Goal: Check status: Check status

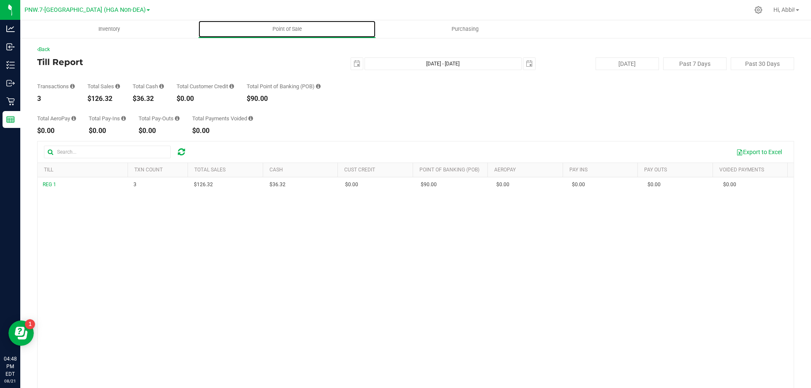
click at [289, 34] on uib-tab-heading "Point of Sale" at bounding box center [287, 29] width 177 height 17
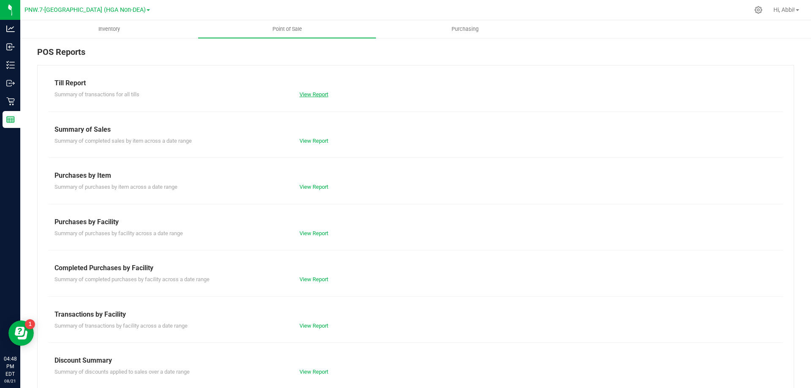
click at [306, 96] on link "View Report" at bounding box center [314, 94] width 29 height 6
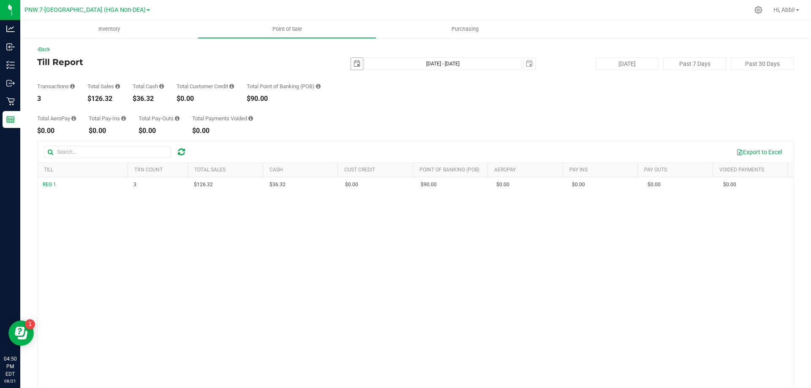
click at [354, 64] on span "select" at bounding box center [357, 63] width 7 height 7
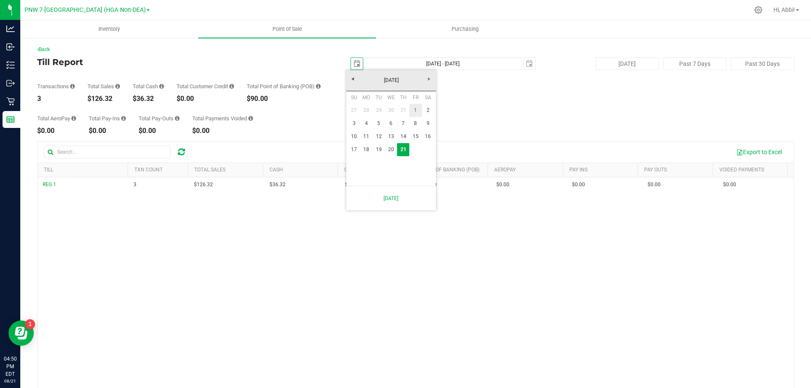
click at [413, 107] on link "1" at bounding box center [416, 110] width 12 height 13
type input "2025-08-01"
type input "Aug 1, 2025 - Aug 21, 2025"
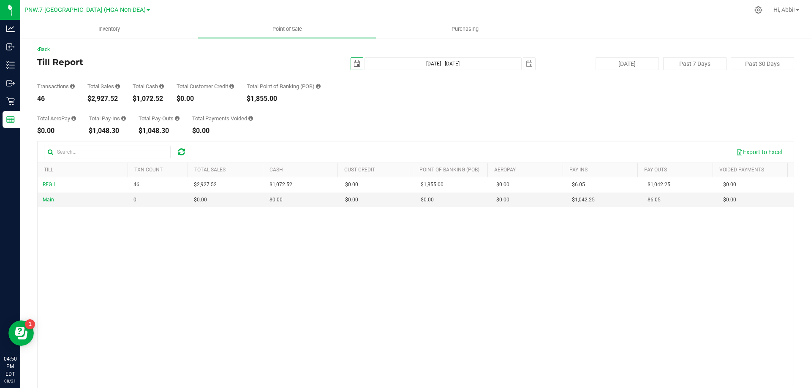
click at [354, 65] on span "select" at bounding box center [357, 63] width 7 height 7
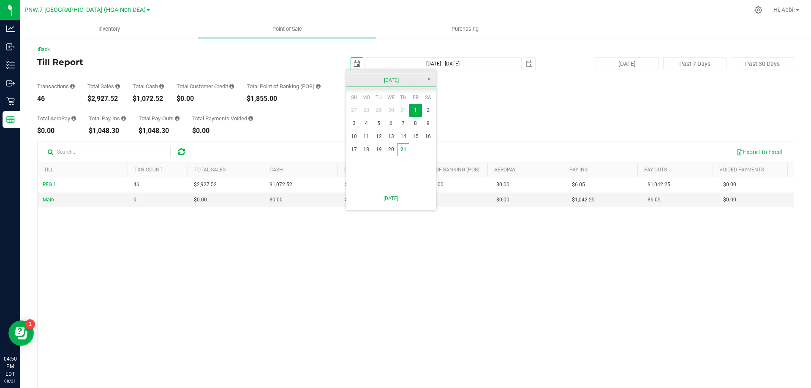
click at [352, 79] on link "August 2025" at bounding box center [391, 80] width 91 height 13
click at [397, 123] on link "Jul" at bounding box center [402, 128] width 22 height 22
click at [379, 111] on link "1" at bounding box center [379, 110] width 12 height 13
type input "2025-07-01"
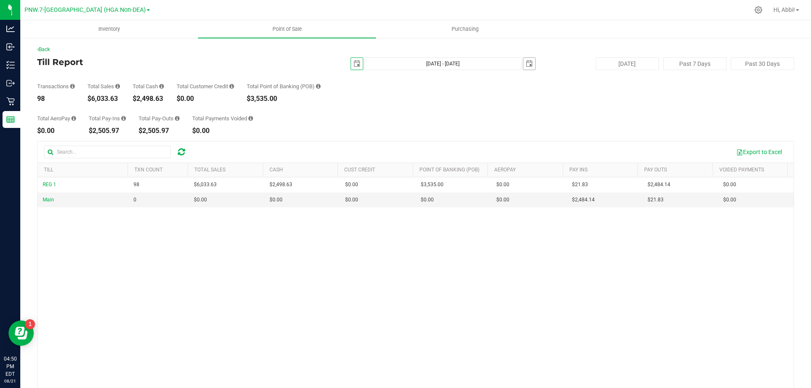
click at [528, 63] on span "select" at bounding box center [529, 63] width 7 height 7
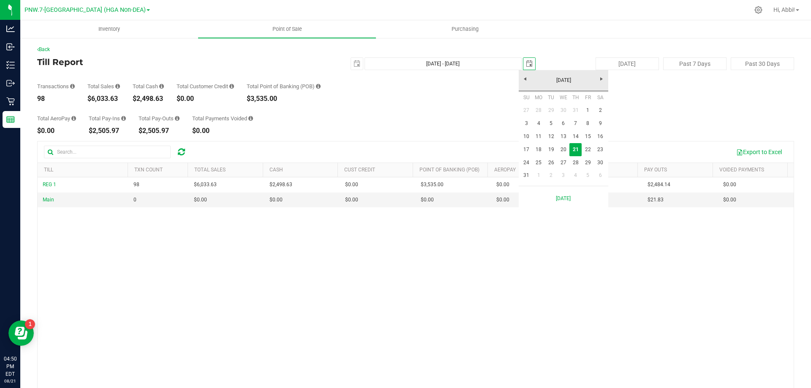
scroll to position [0, 21]
click at [528, 78] on link "August 2025" at bounding box center [564, 80] width 91 height 13
click at [569, 125] on link "Jul" at bounding box center [575, 128] width 22 height 22
click at [538, 149] on link "21" at bounding box center [539, 149] width 12 height 13
type input "Jul 1, 2025 - Jul 21, 2025"
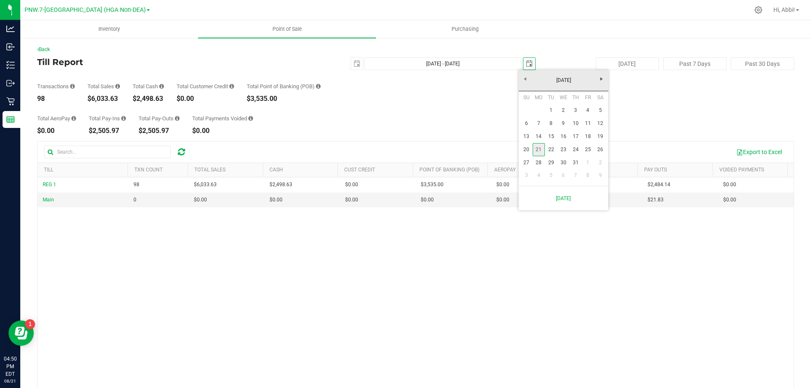
type input "2025-07-21"
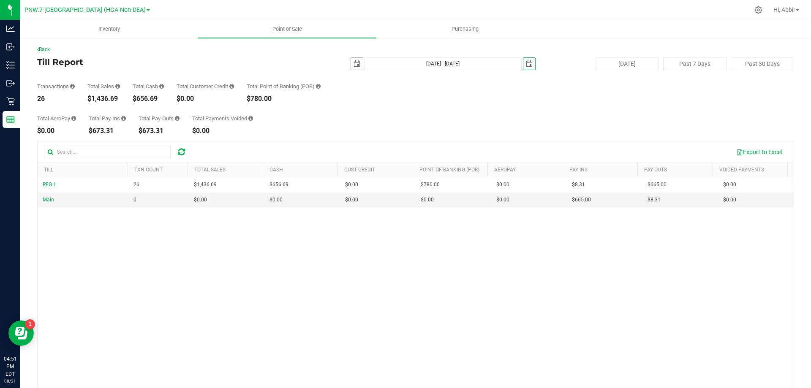
click at [358, 64] on span "select" at bounding box center [357, 64] width 12 height 12
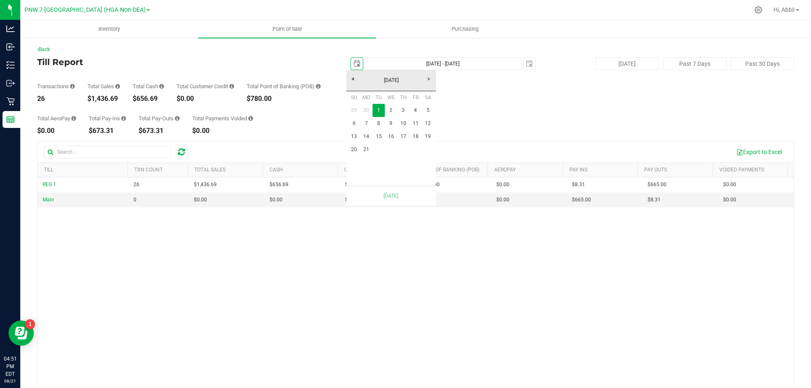
scroll to position [0, 21]
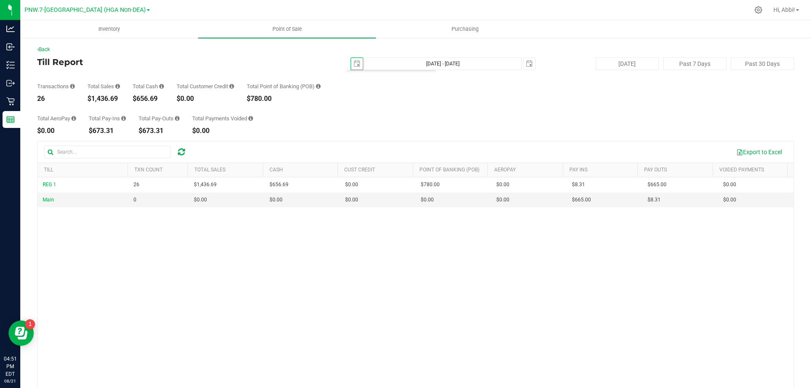
click at [518, 62] on div "2025-07-01 Jul 1, 2025 - Jul 21, 2025 2025-07-21" at bounding box center [412, 63] width 259 height 13
click at [526, 61] on span "select" at bounding box center [529, 63] width 7 height 7
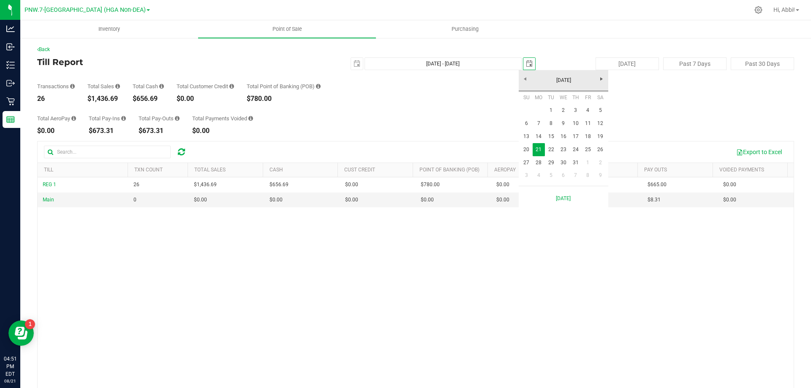
scroll to position [0, 21]
click at [603, 77] on span "Next" at bounding box center [601, 79] width 7 height 7
click at [576, 145] on link "21" at bounding box center [576, 149] width 12 height 13
type input "Jul 1, 2025 - Aug 21, 2025"
type input "[DATE]"
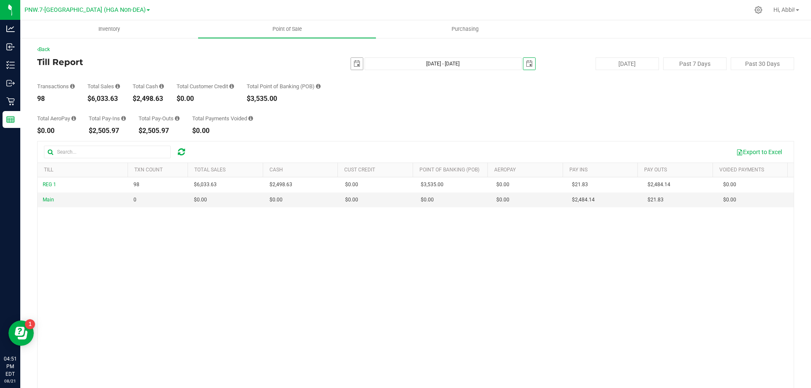
click at [354, 66] on span "select" at bounding box center [357, 63] width 7 height 7
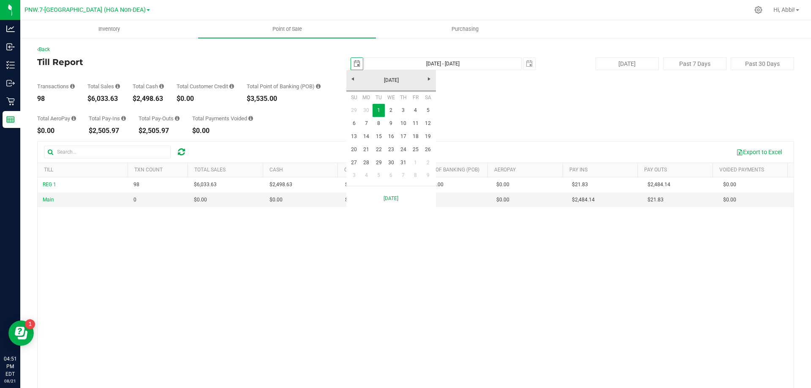
scroll to position [0, 21]
click at [415, 159] on link "1" at bounding box center [416, 162] width 12 height 13
type input "Aug 1, 2025 - Aug 21, 2025"
type input "2025-08-01"
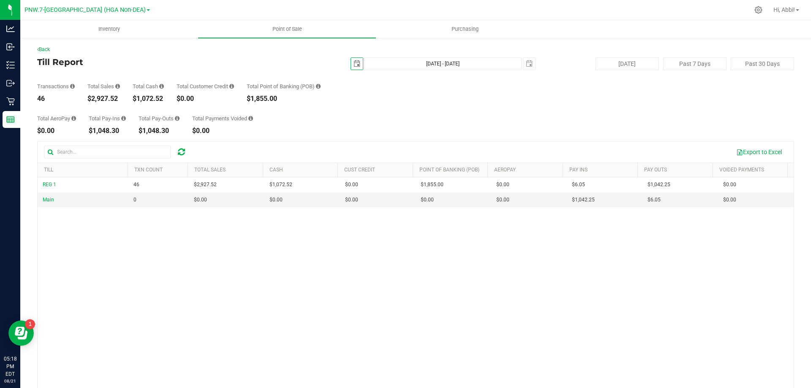
click at [355, 63] on span "select" at bounding box center [357, 63] width 7 height 7
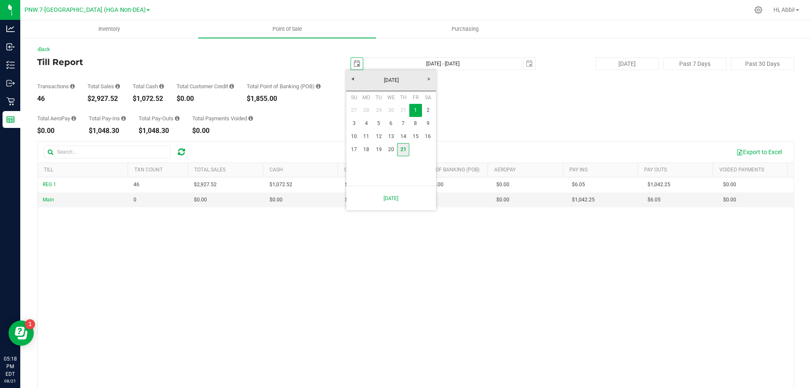
click at [402, 149] on link "21" at bounding box center [403, 149] width 12 height 13
type input "[DATE] - [DATE]"
type input "[DATE]"
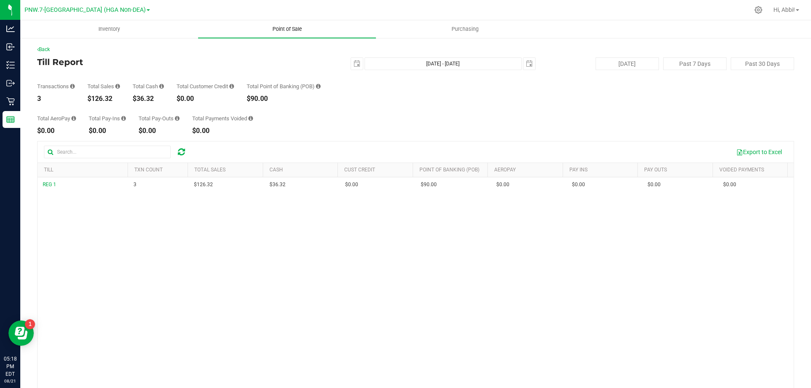
click at [268, 29] on span "Point of Sale" at bounding box center [287, 29] width 52 height 8
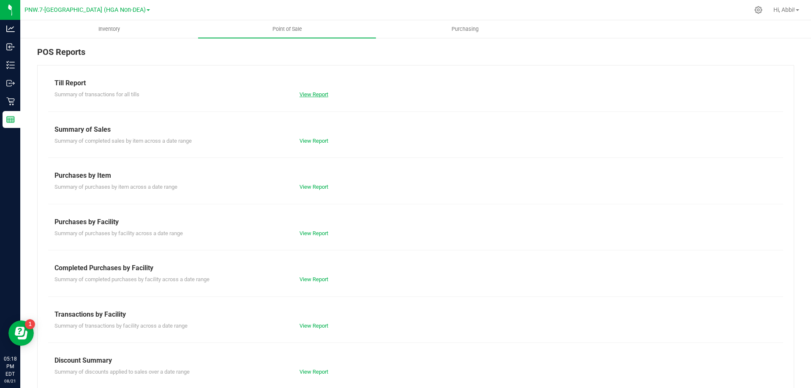
click at [312, 93] on link "View Report" at bounding box center [314, 94] width 29 height 6
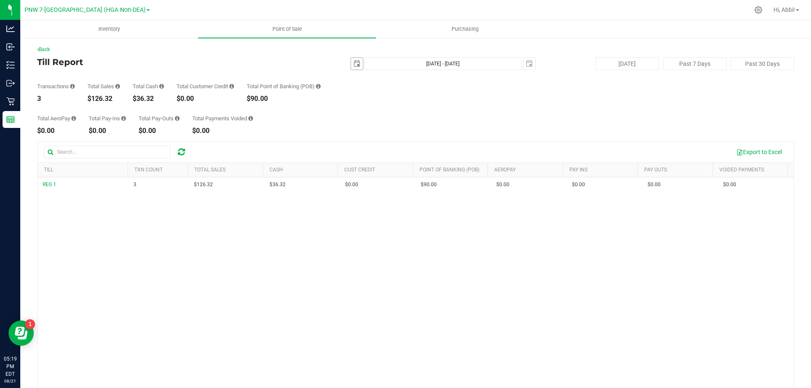
click at [355, 63] on span "select" at bounding box center [357, 63] width 7 height 7
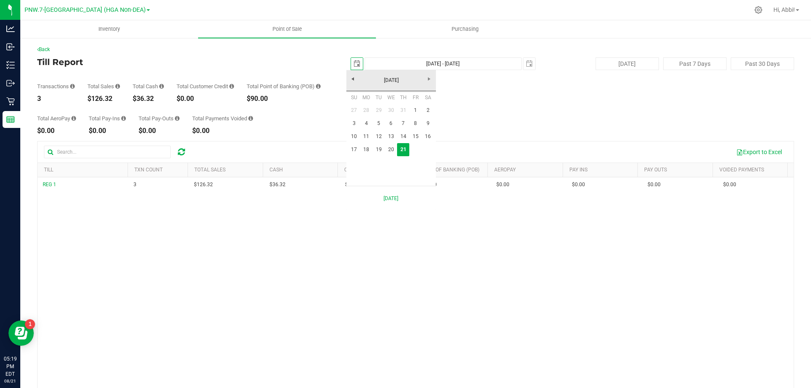
scroll to position [0, 21]
click at [404, 137] on link "14" at bounding box center [403, 136] width 12 height 13
type input "2025-08-14"
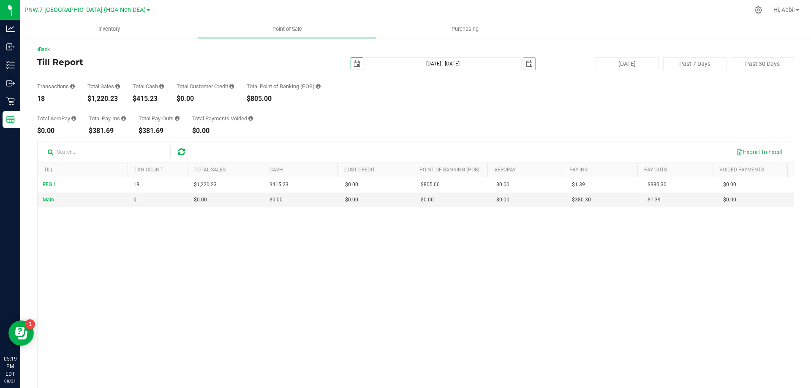
click at [526, 65] on span "select" at bounding box center [529, 63] width 7 height 7
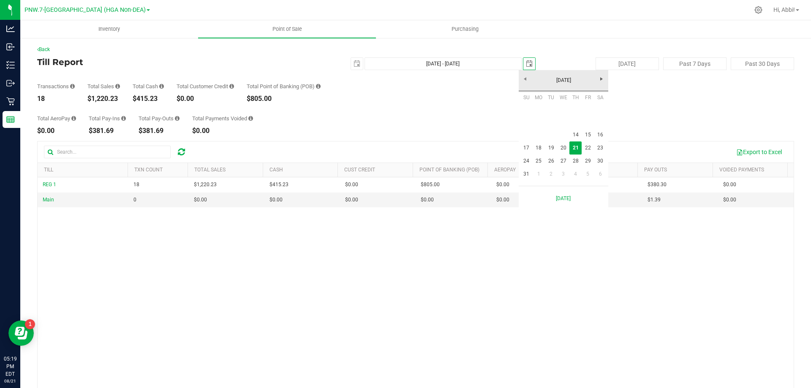
scroll to position [0, 21]
click at [576, 134] on link "14" at bounding box center [576, 134] width 12 height 13
type input "Aug 14, 2025 - Aug 14, 2025"
type input "2025-08-14"
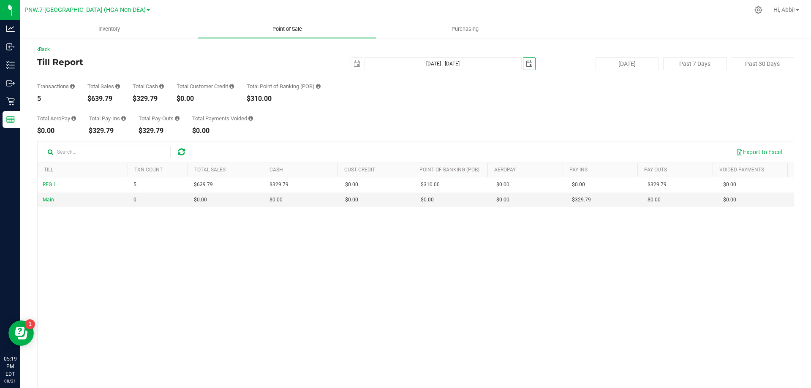
click at [281, 31] on span "Point of Sale" at bounding box center [287, 29] width 52 height 8
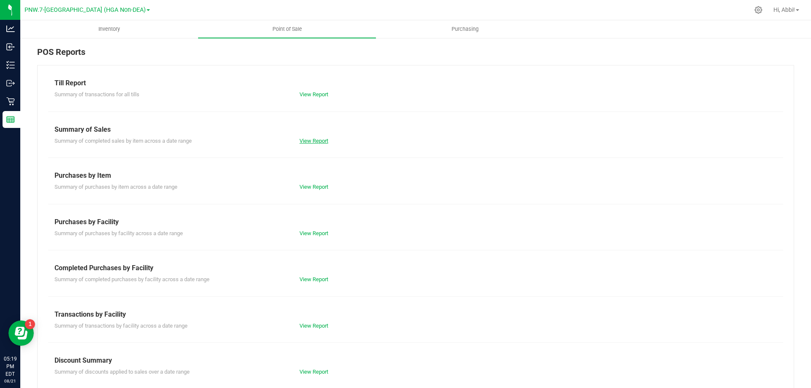
click at [316, 141] on link "View Report" at bounding box center [314, 141] width 29 height 6
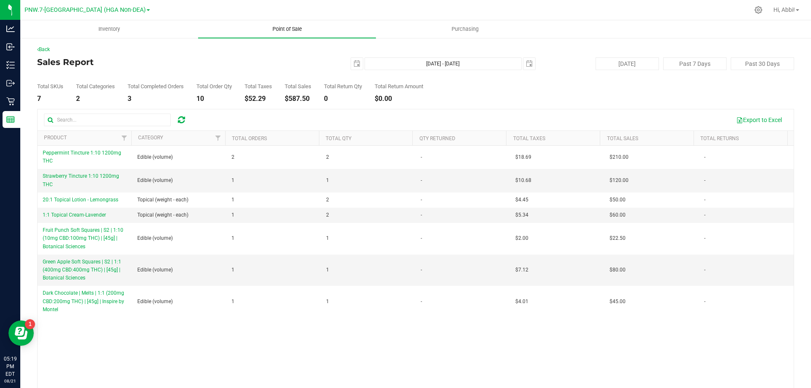
click at [294, 30] on span "Point of Sale" at bounding box center [287, 29] width 52 height 8
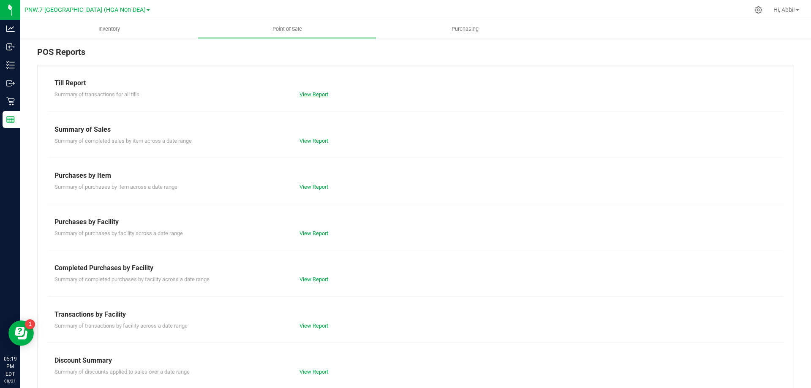
click at [317, 97] on link "View Report" at bounding box center [314, 94] width 29 height 6
